Goal: Task Accomplishment & Management: Complete application form

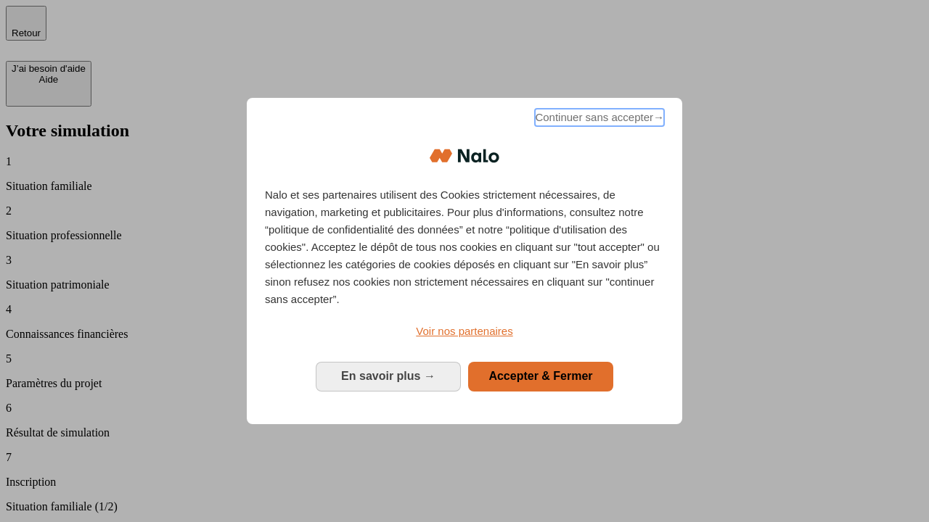
click at [598, 120] on span "Continuer sans accepter →" at bounding box center [599, 117] width 129 height 17
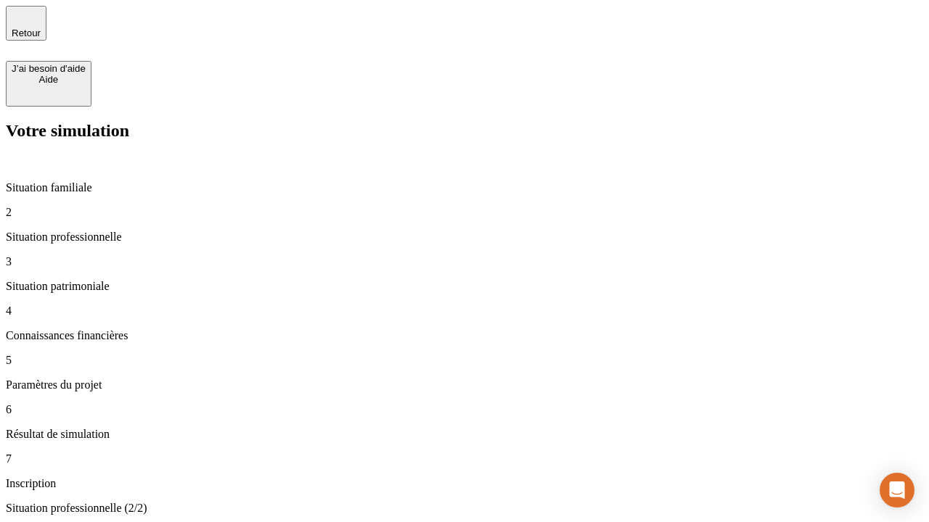
type input "30 000"
type input "40 000"
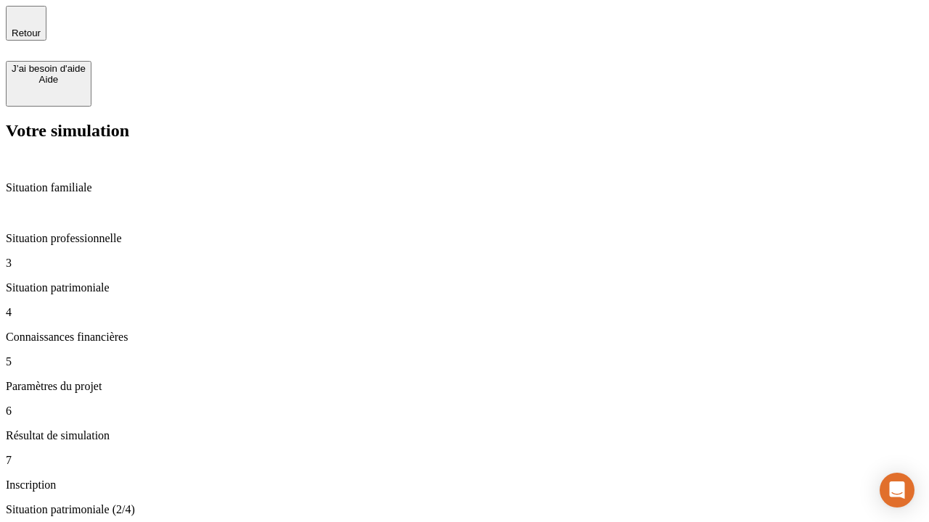
type input "1 100"
type input "20"
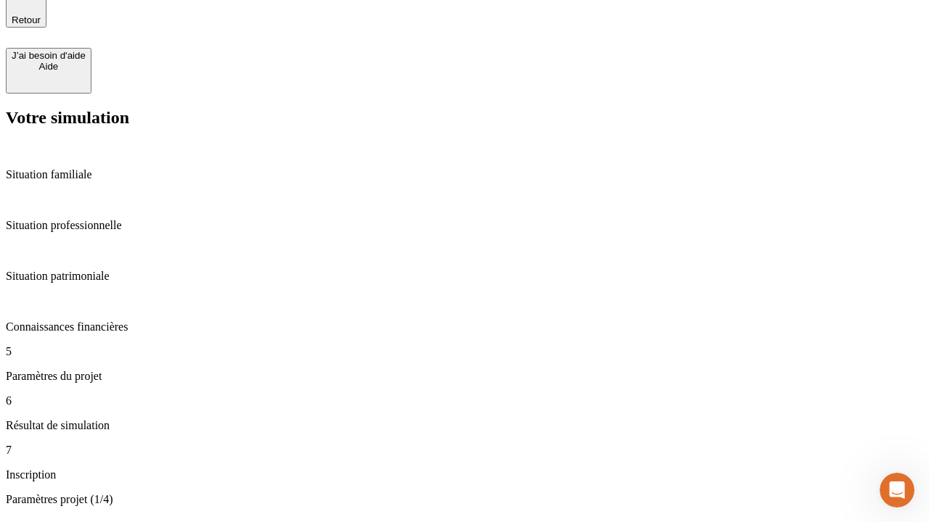
scroll to position [45, 0]
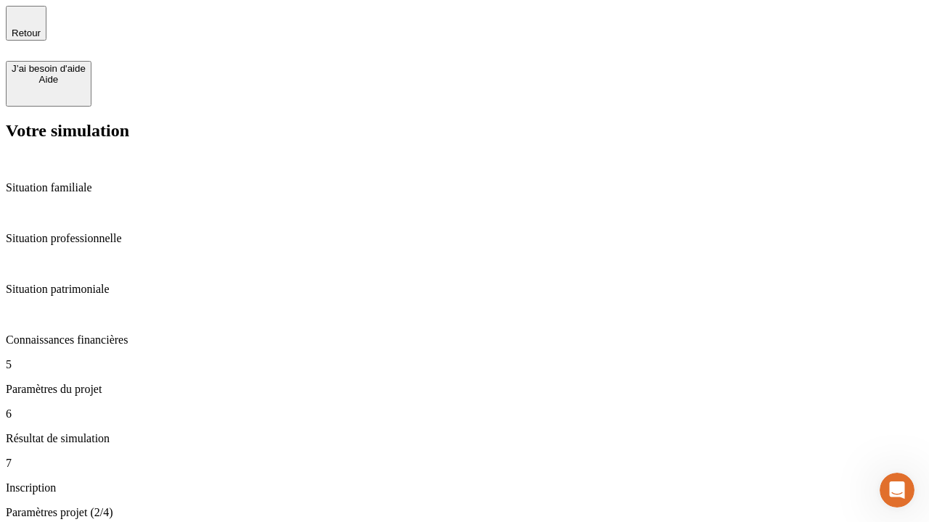
type input "40"
type input "62"
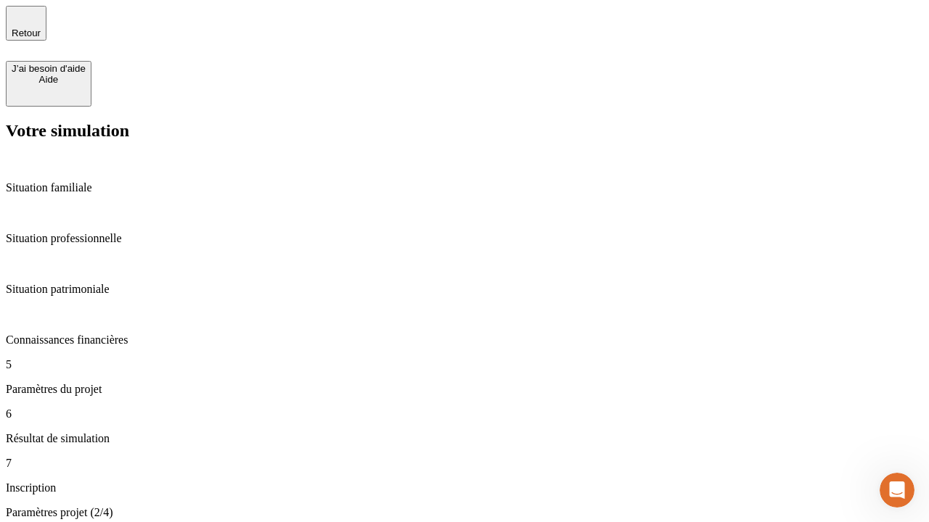
type input "50 000"
type input "640"
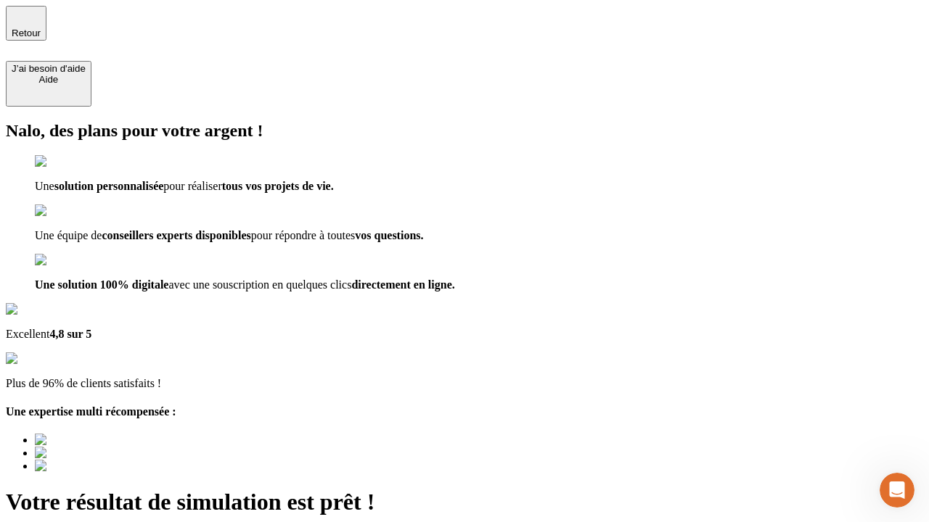
type input "[EMAIL_ADDRESS][DOMAIN_NAME]"
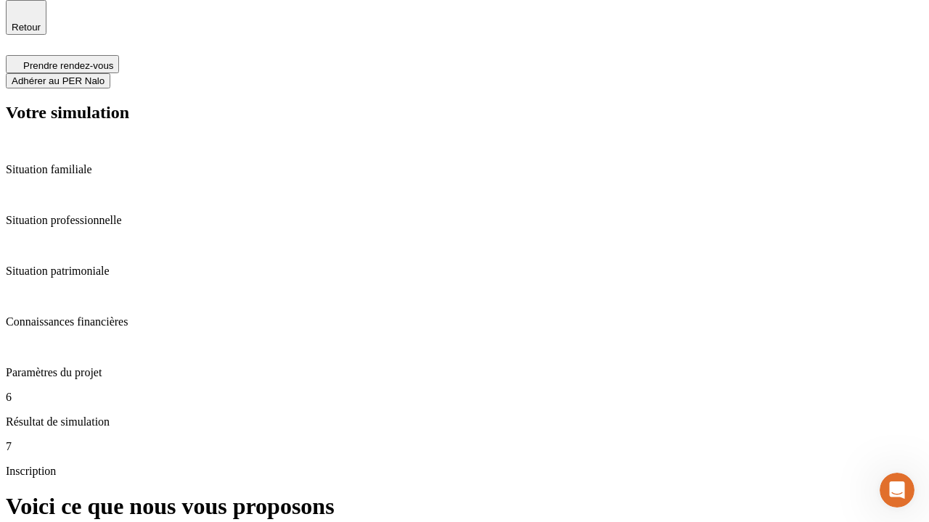
click at [104, 75] on span "Adhérer au PER Nalo" at bounding box center [58, 80] width 93 height 11
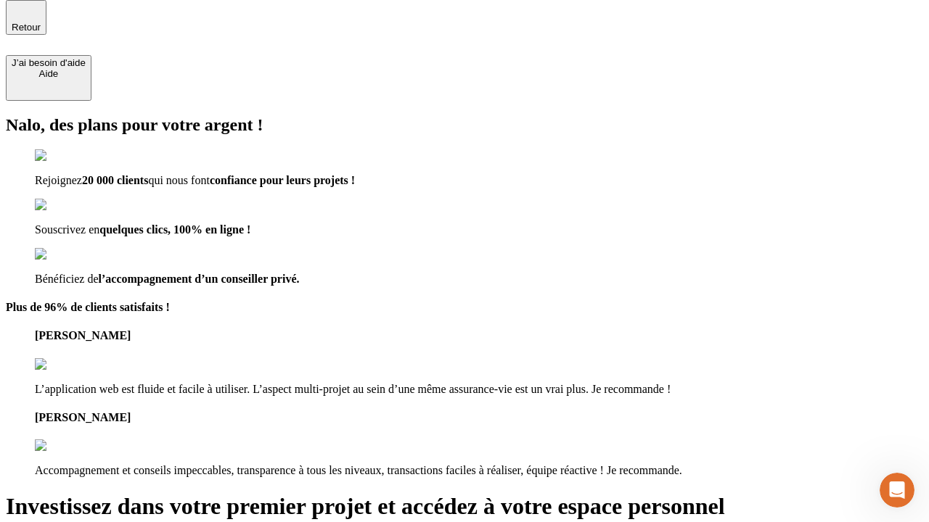
scroll to position [4, 0]
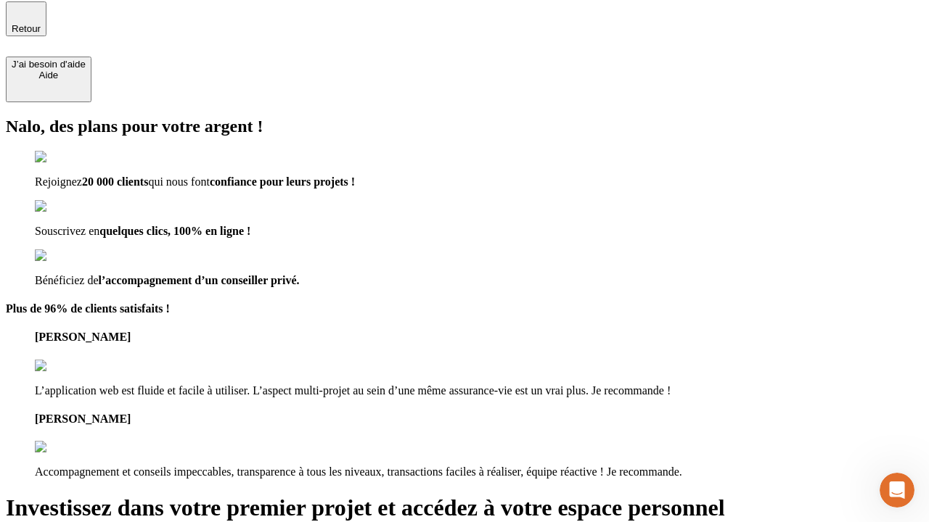
type input "[PERSON_NAME][EMAIL_ADDRESS][DOMAIN_NAME]"
